Goal: Information Seeking & Learning: Learn about a topic

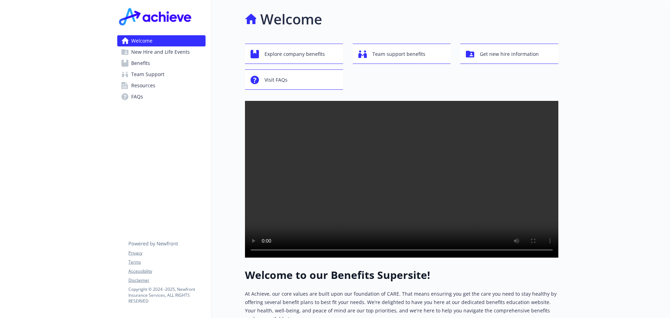
click at [142, 62] on span "Benefits" at bounding box center [140, 63] width 19 height 11
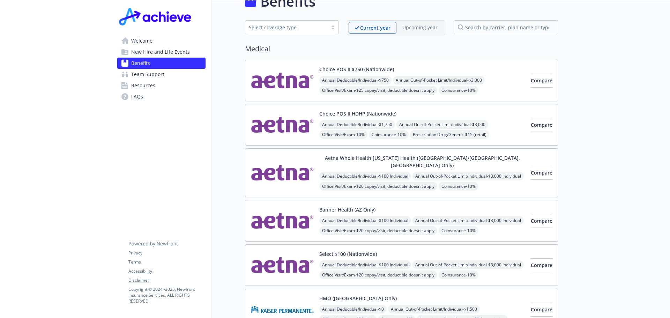
scroll to position [35, 0]
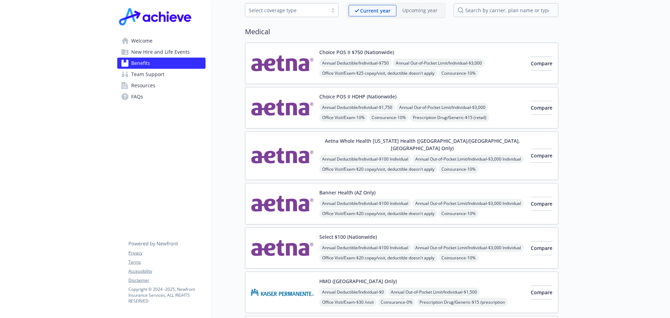
click at [361, 140] on button "Aetna Whole Health [US_STATE] Health ([GEOGRAPHIC_DATA]/[GEOGRAPHIC_DATA], [GEO…" at bounding box center [422, 144] width 206 height 15
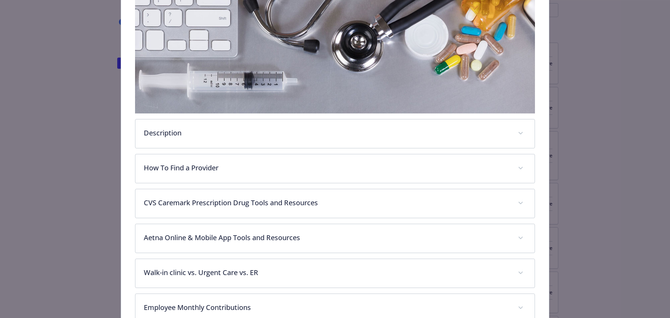
scroll to position [160, 0]
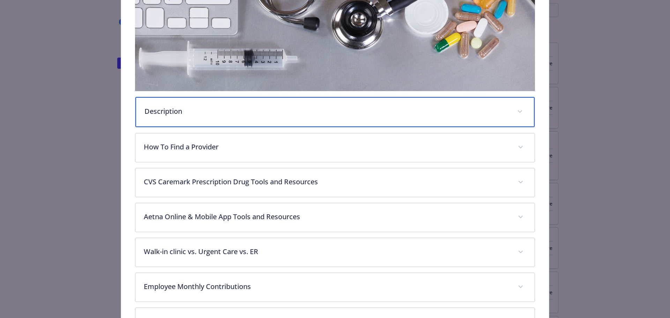
click at [516, 106] on span "details for plan Medical - Aetna Whole Health Texas Health (Dallas/Fort Worth, …" at bounding box center [519, 111] width 11 height 11
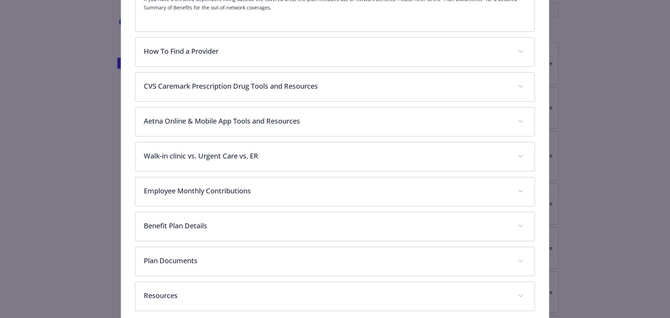
scroll to position [351, 0]
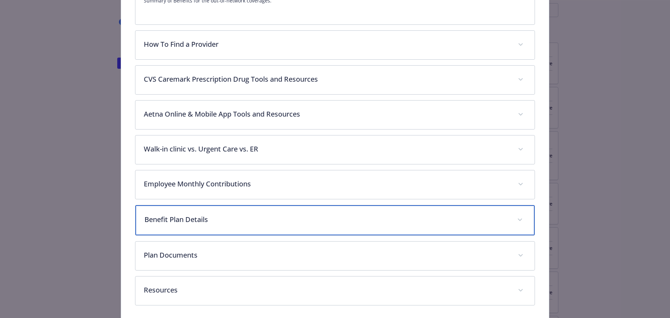
click at [520, 214] on span "details for plan Medical - Aetna Whole Health Texas Health (Dallas/Fort Worth, …" at bounding box center [519, 219] width 11 height 11
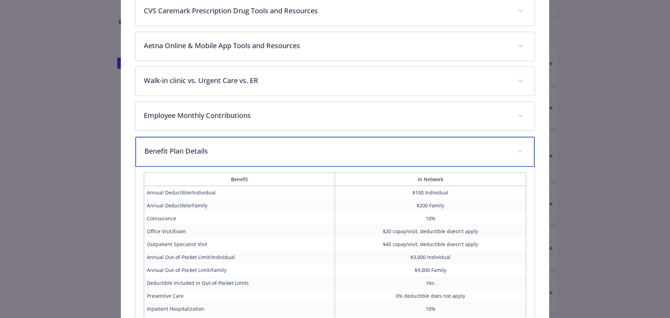
click at [518, 146] on span "details for plan Medical - Aetna Whole Health Texas Health (Dallas/Fort Worth, …" at bounding box center [519, 151] width 11 height 11
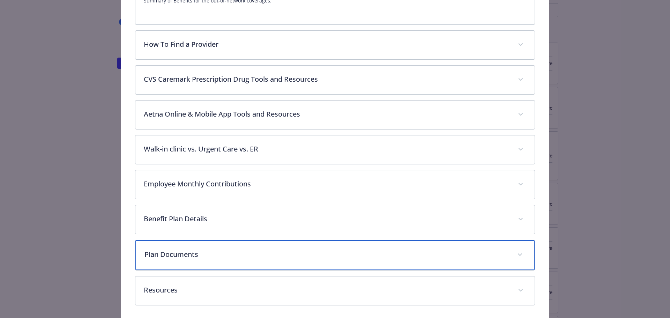
click at [522, 240] on div "Plan Documents" at bounding box center [334, 255] width 399 height 30
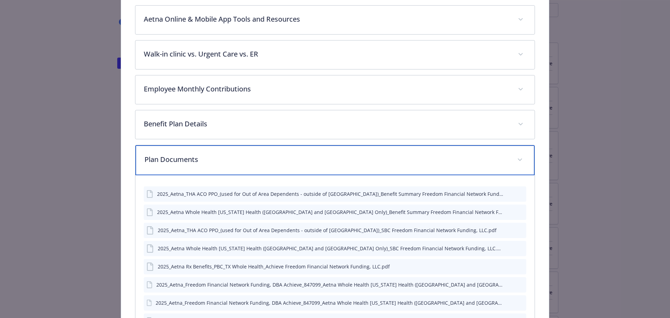
scroll to position [456, 0]
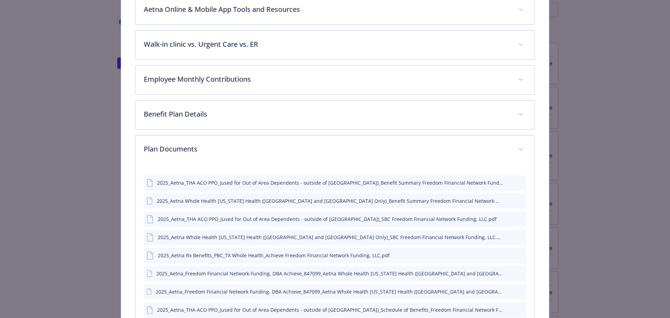
click at [516, 198] on icon "preview file" at bounding box center [519, 200] width 6 height 5
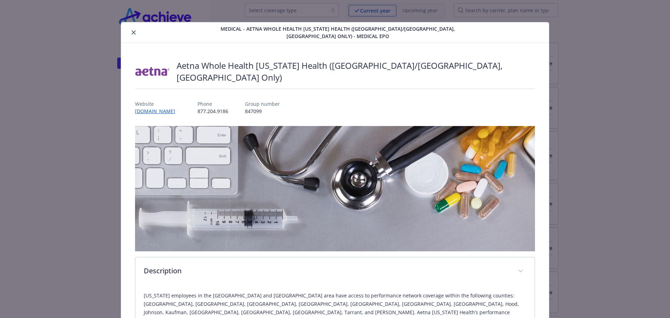
scroll to position [0, 0]
click at [134, 31] on icon "close" at bounding box center [133, 33] width 4 height 4
